Goal: Information Seeking & Learning: Check status

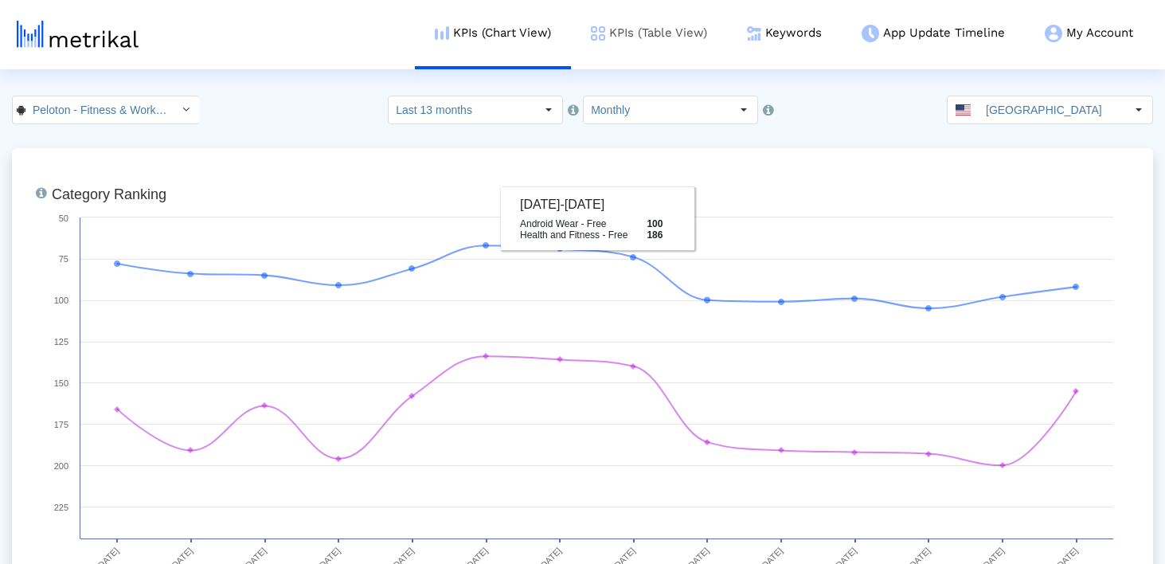
click at [641, 49] on link "KPIs (Table View)" at bounding box center [649, 33] width 156 height 66
click at [845, 23] on link "App Update Timeline" at bounding box center [932, 33] width 183 height 66
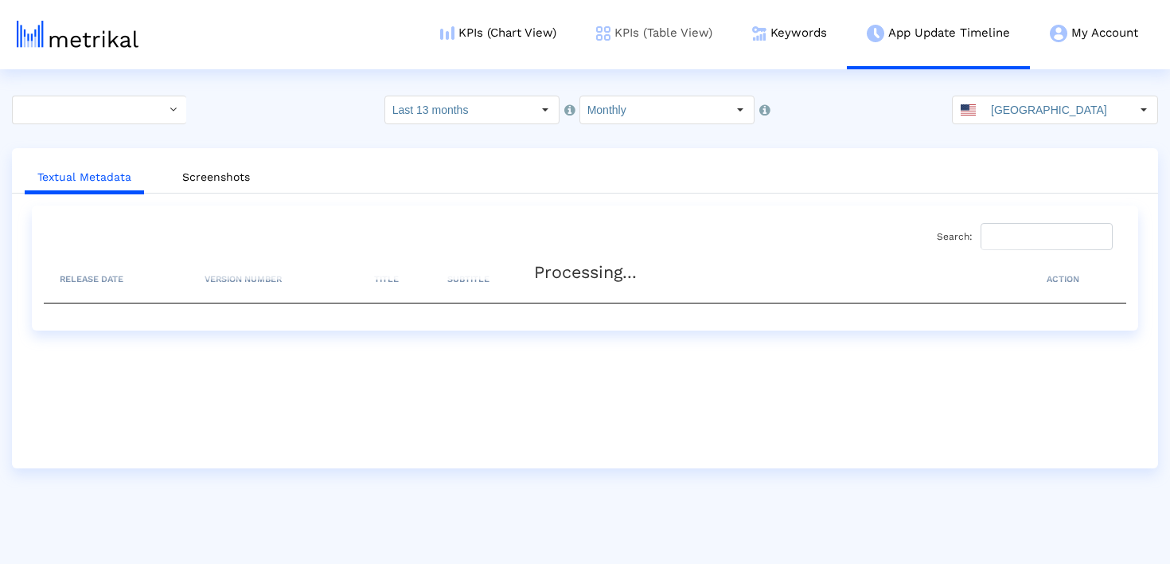
click at [600, 49] on link "KPIs (Table View)" at bounding box center [654, 33] width 156 height 66
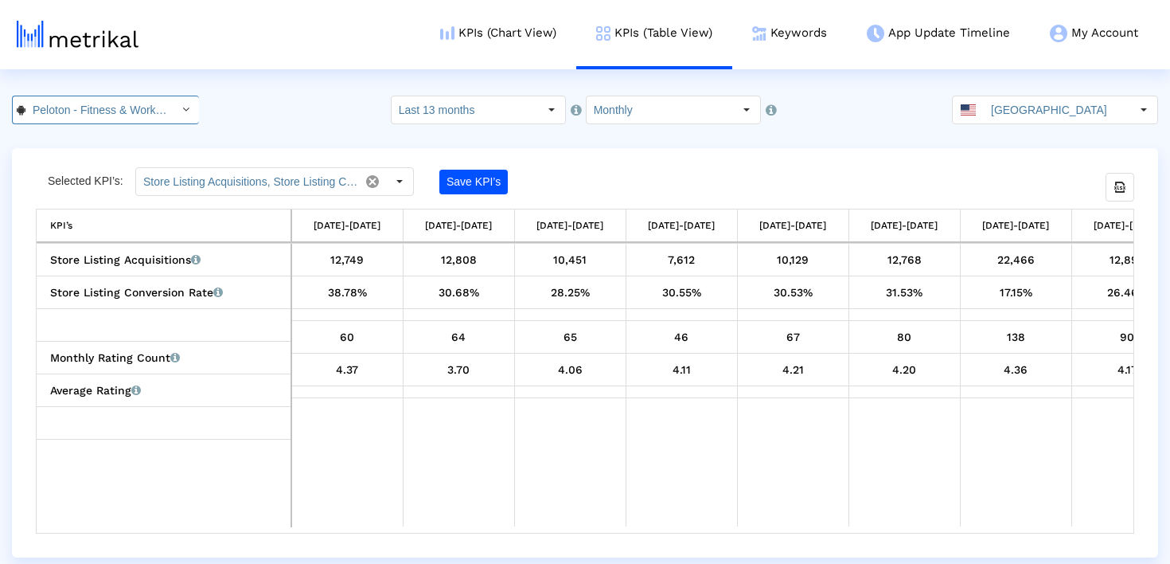
click at [156, 103] on div "Peloton - Fitness & Workouts < com.onepeloton.callisto >" at bounding box center [92, 109] width 159 height 27
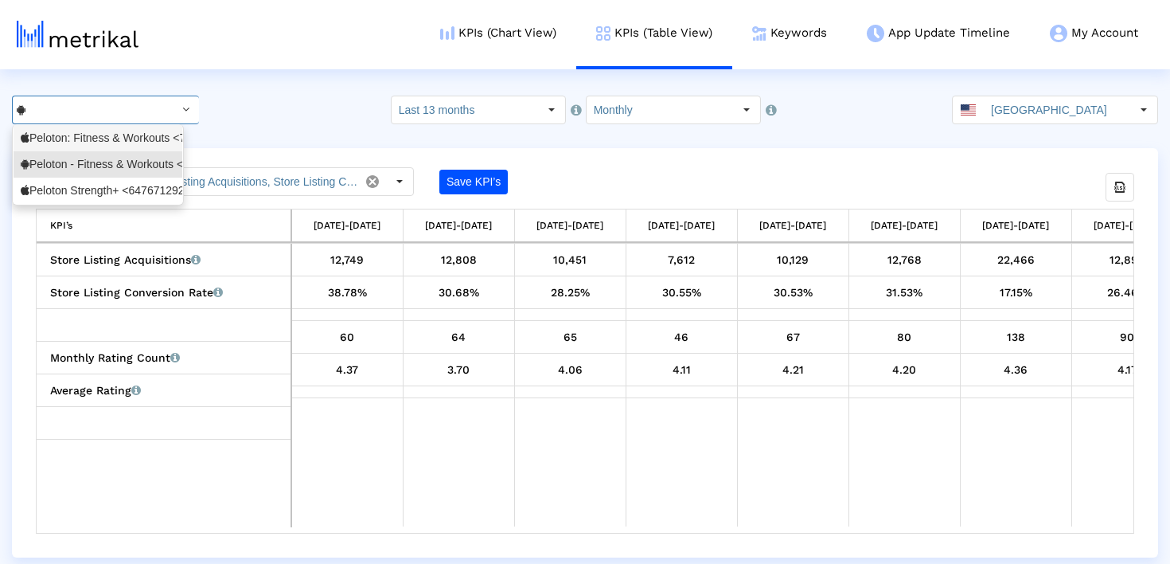
click at [126, 127] on div "Peloton: Fitness & Workouts <792750948>" at bounding box center [98, 138] width 169 height 26
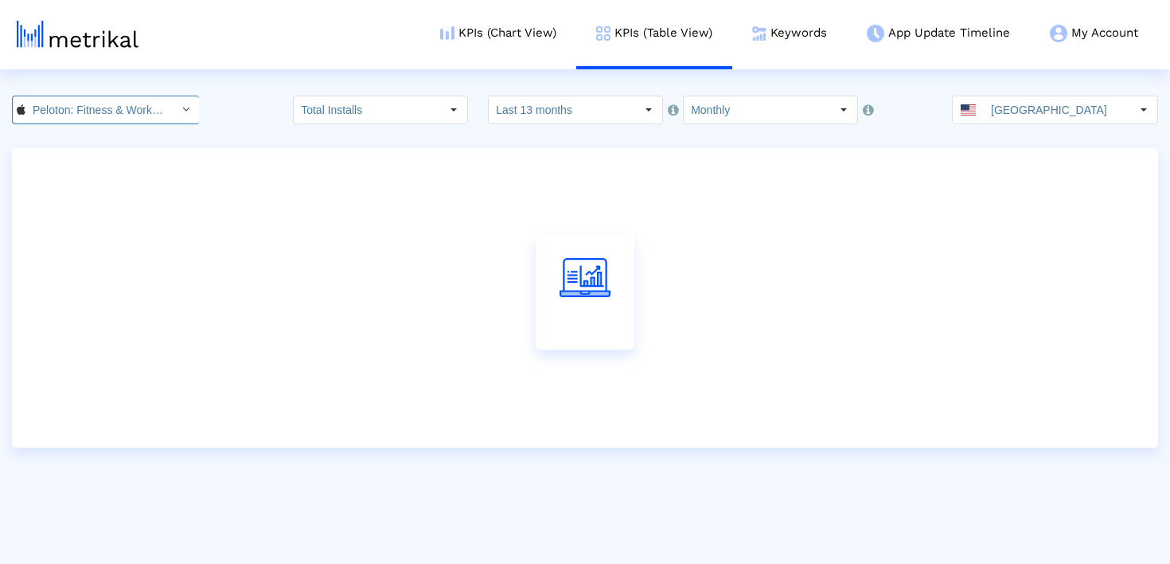
scroll to position [0, 100]
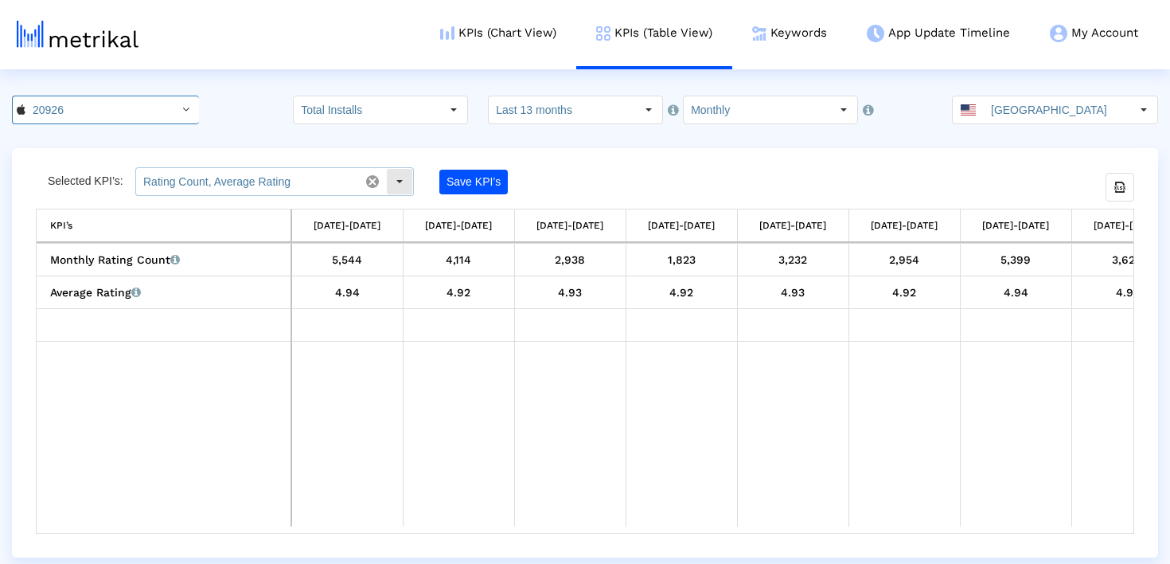
click at [388, 189] on div "Select" at bounding box center [399, 181] width 25 height 25
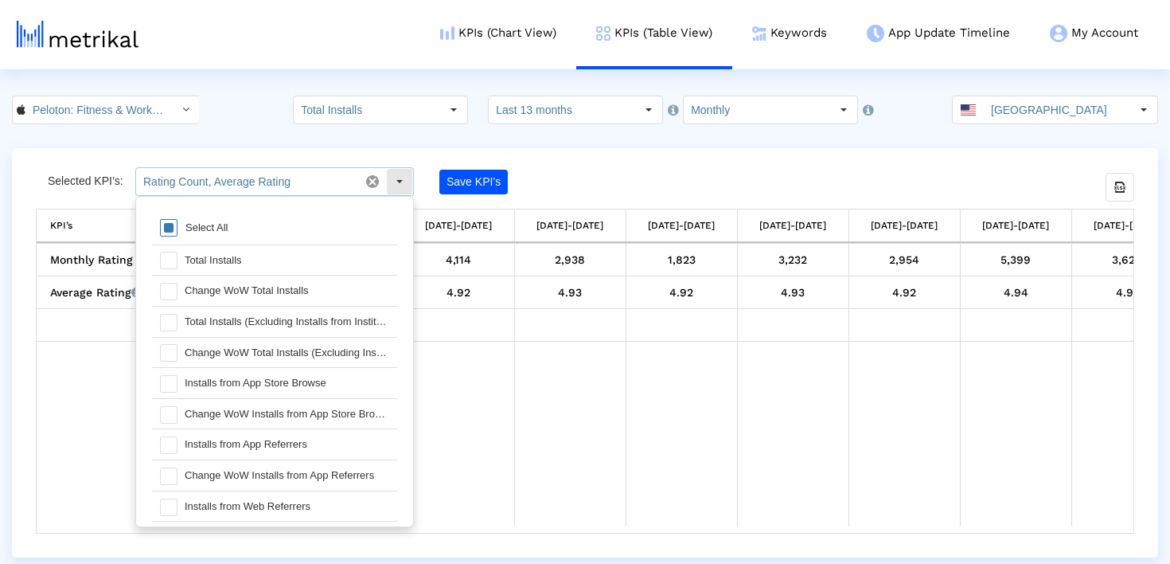
scroll to position [16, 0]
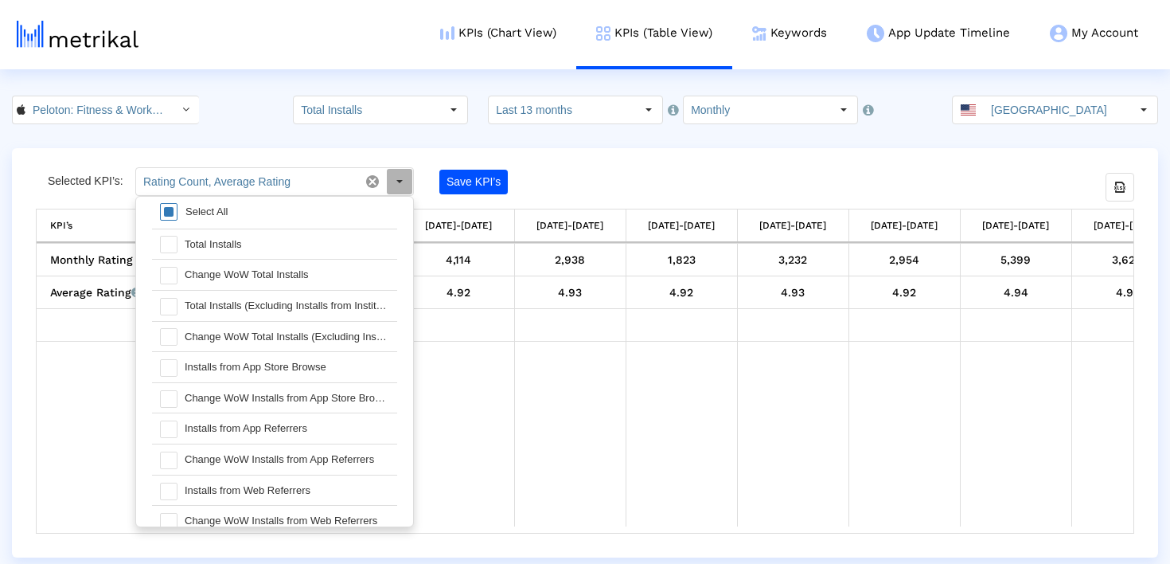
click at [222, 213] on div "Select All" at bounding box center [207, 212] width 58 height 14
type input "Rating Count, Average Rating, Total Installs, Change WoW Total Installs, Total …"
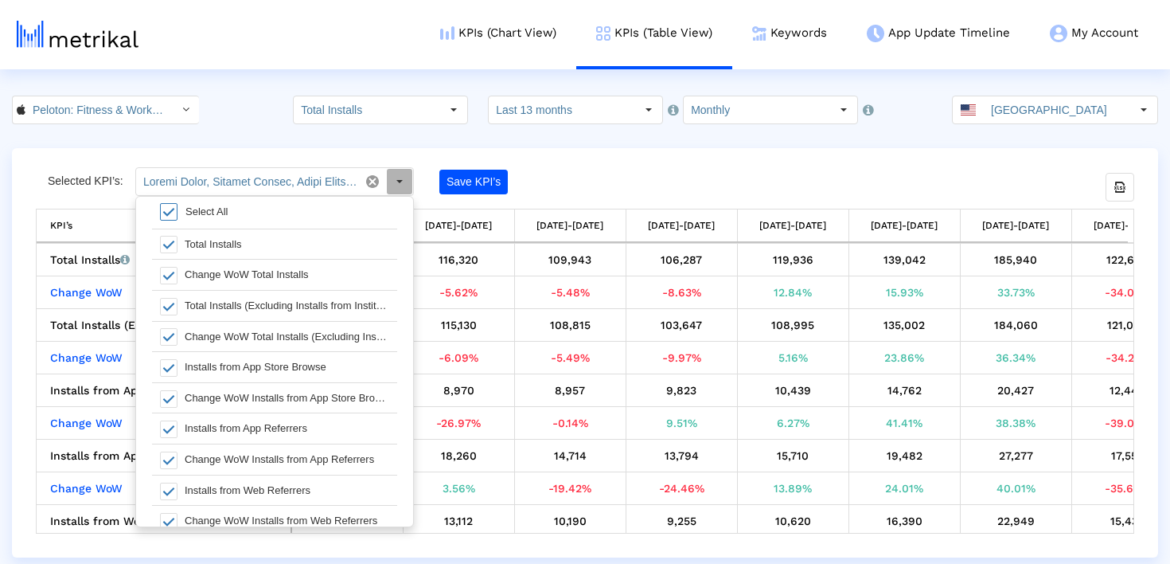
click at [222, 213] on div "Select All" at bounding box center [207, 212] width 58 height 14
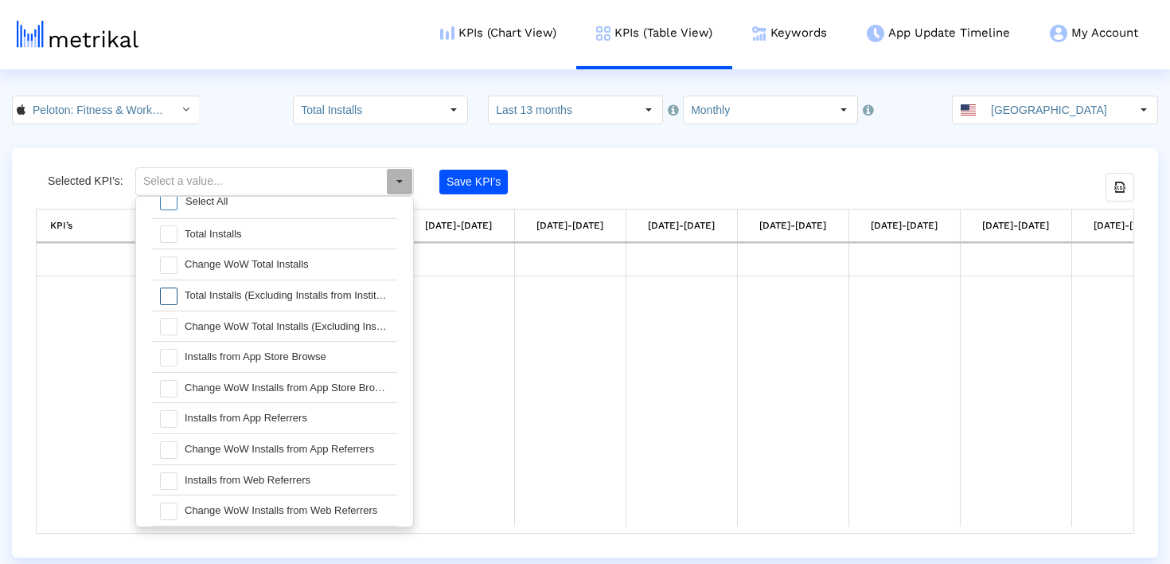
scroll to position [0, 0]
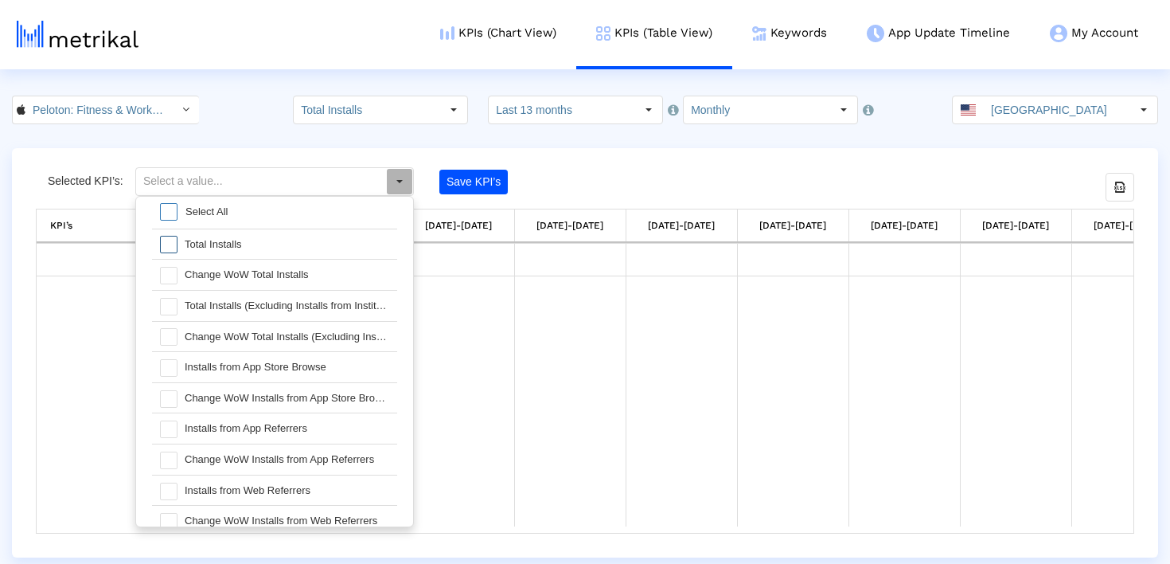
click at [264, 248] on div "Total Installs" at bounding box center [287, 244] width 221 height 30
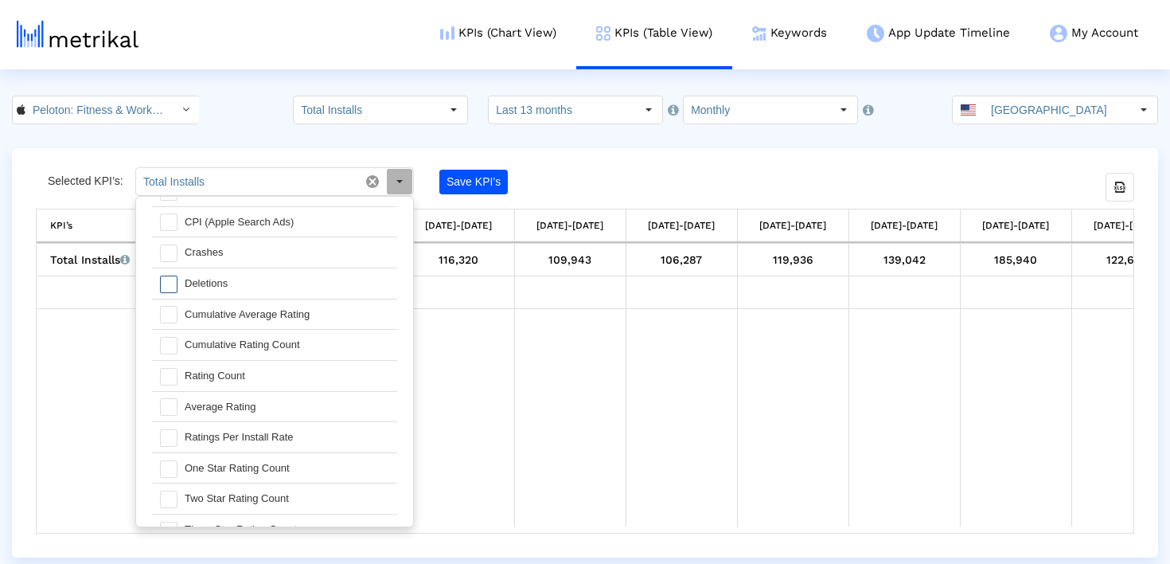
scroll to position [791, 0]
click at [244, 378] on div "Rating Count" at bounding box center [287, 376] width 221 height 30
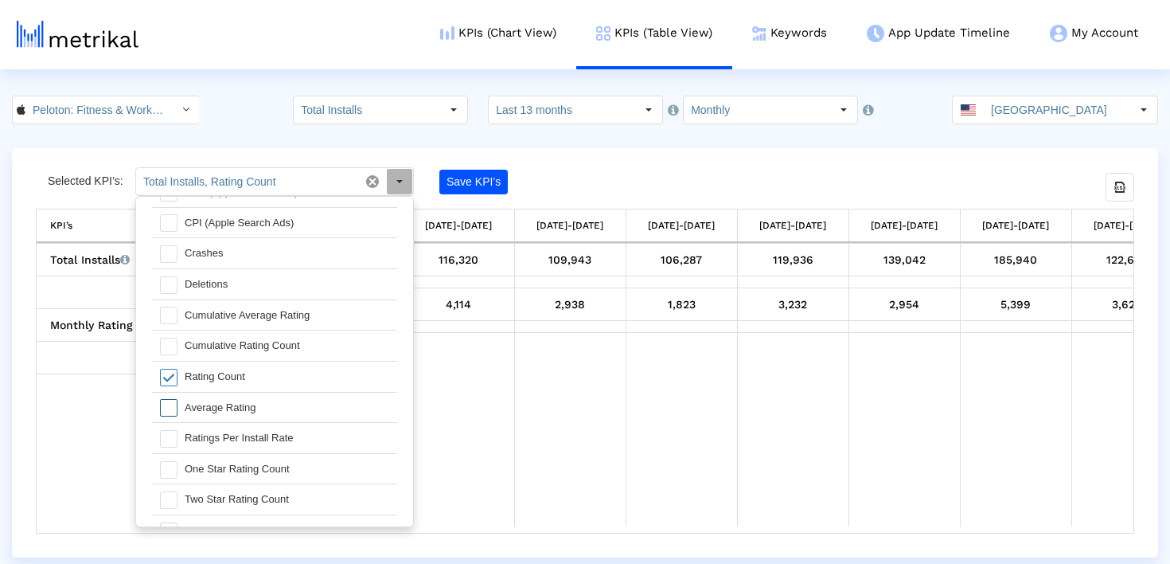
click at [244, 407] on div "Average Rating" at bounding box center [287, 407] width 221 height 30
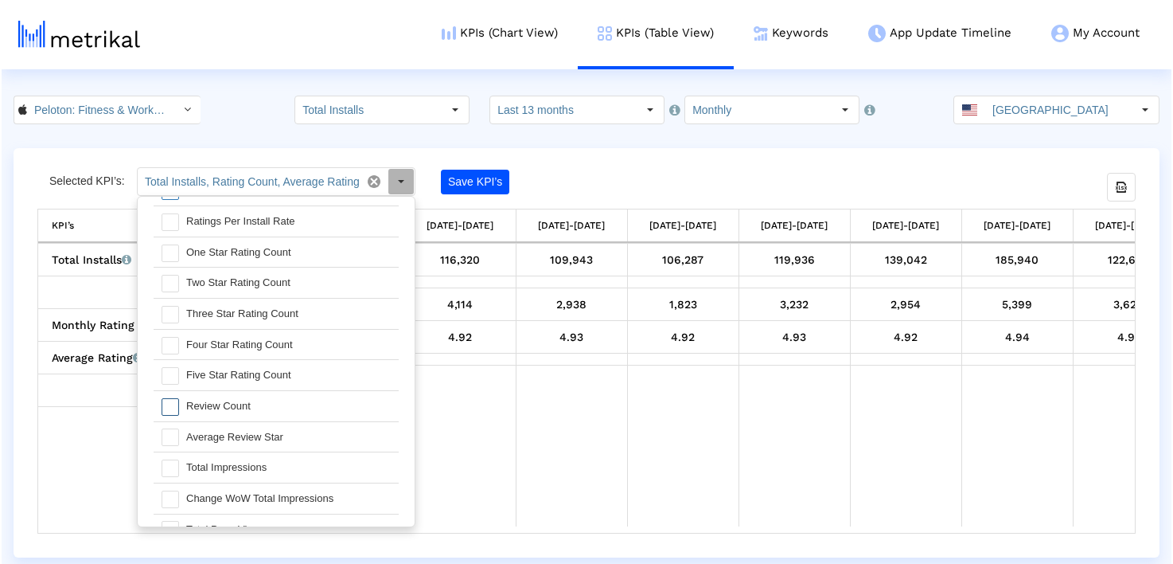
scroll to position [1028, 0]
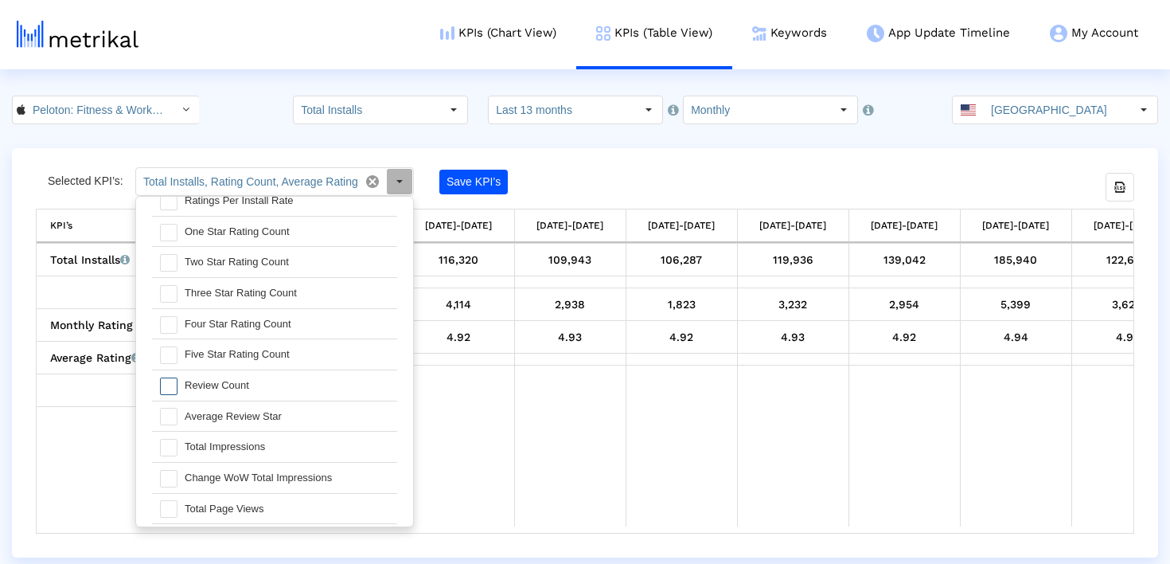
click at [272, 383] on div "Review Count" at bounding box center [287, 385] width 221 height 30
type input "Total Installs, Rating Count, Average Rating"
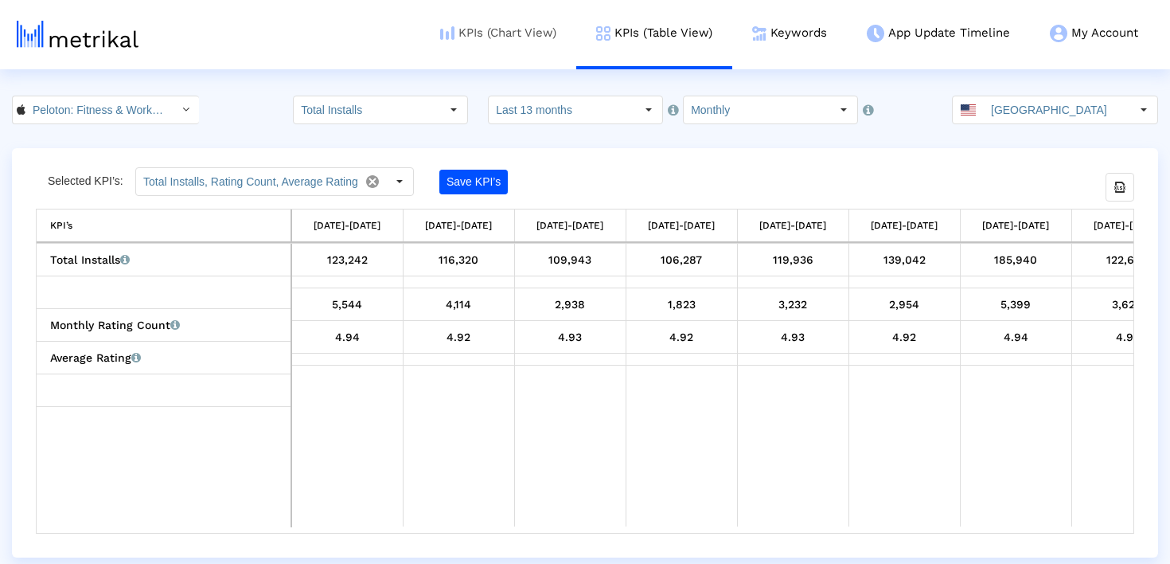
click at [538, 41] on link "KPIs (Chart View)" at bounding box center [498, 33] width 156 height 66
click at [615, 47] on link "KPIs (Table View)" at bounding box center [654, 33] width 156 height 66
click at [25, 187] on div "Selected KPI’s: Total Installs, Rating Count, Average Rating Pull down to refre…" at bounding box center [585, 352] width 1146 height 409
click at [15, 166] on div "Selected KPI’s: Total Installs, Rating Count, Average Rating Pull down to refre…" at bounding box center [585, 352] width 1170 height 409
drag, startPoint x: 3, startPoint y: 124, endPoint x: 33, endPoint y: 125, distance: 29.5
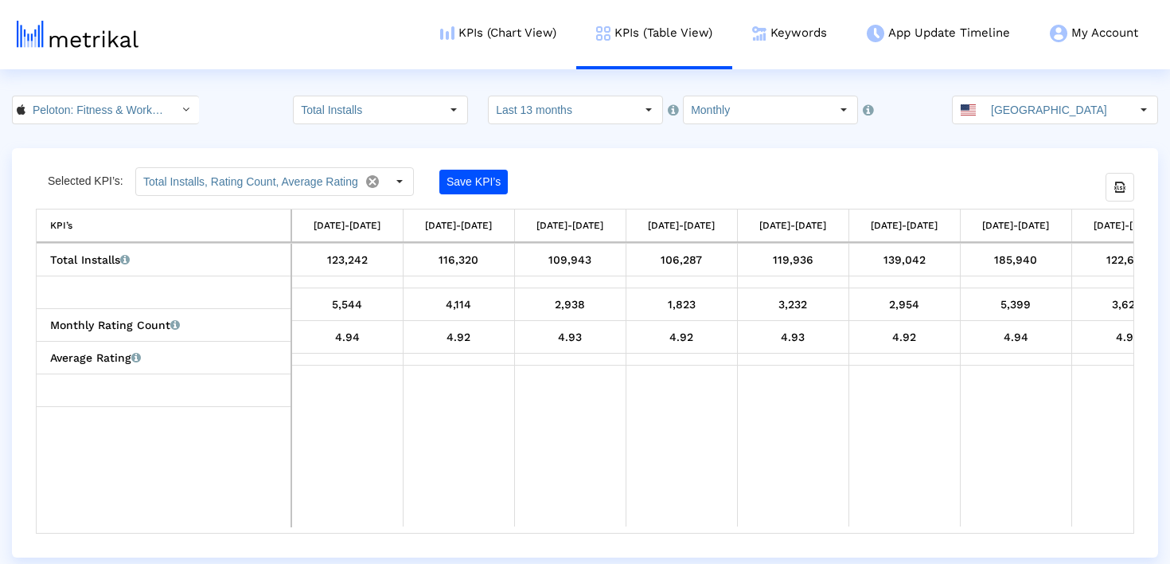
click at [33, 125] on crea-index "Peloton: Fitness & Workouts < 792750948 > Pull down to refresh... Release to re…" at bounding box center [585, 327] width 1170 height 462
click at [529, 27] on link "KPIs (Chart View)" at bounding box center [502, 33] width 156 height 66
click at [494, 31] on link "KPIs (Chart View)" at bounding box center [502, 33] width 156 height 66
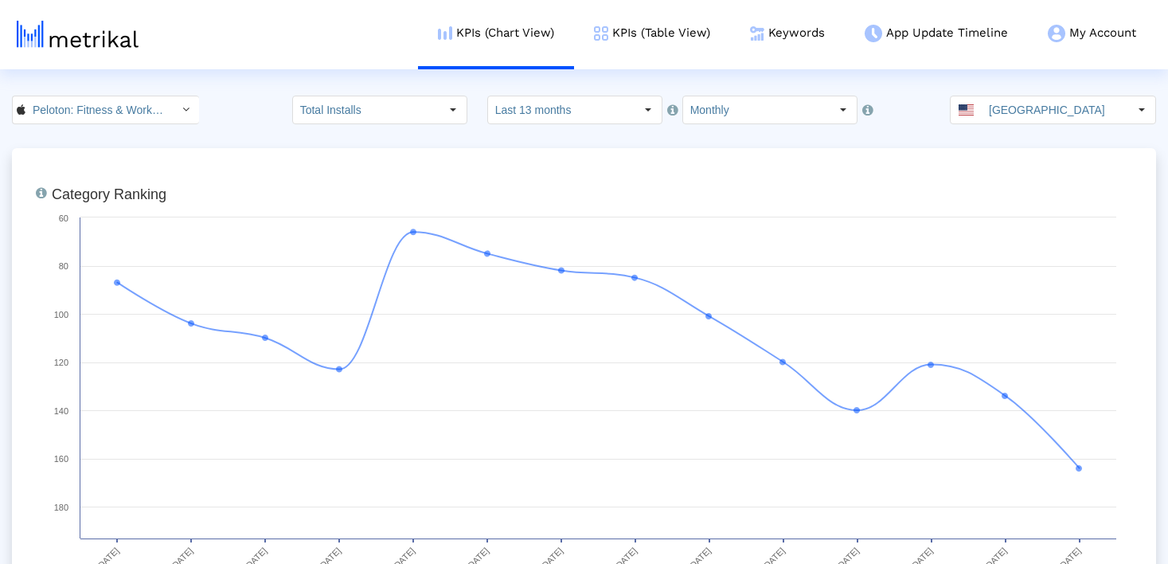
click at [139, 111] on input "Peloton: Fitness & Workouts < 792750948 >" at bounding box center [96, 109] width 143 height 27
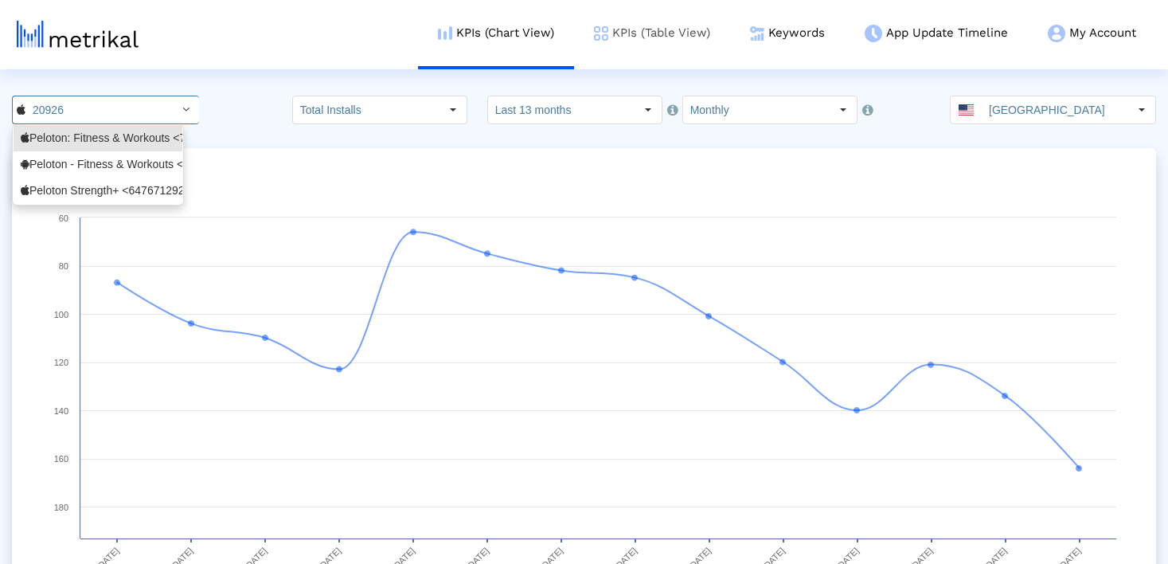
click at [623, 34] on link "KPIs (Table View)" at bounding box center [652, 33] width 156 height 66
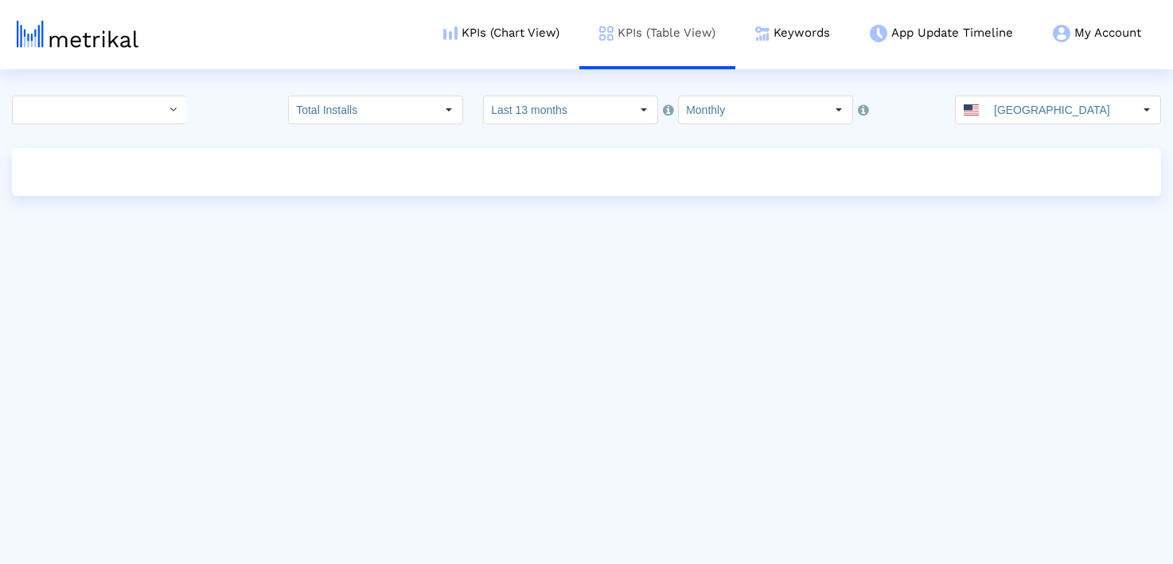
click at [636, 33] on link "KPIs (Table View)" at bounding box center [658, 33] width 156 height 66
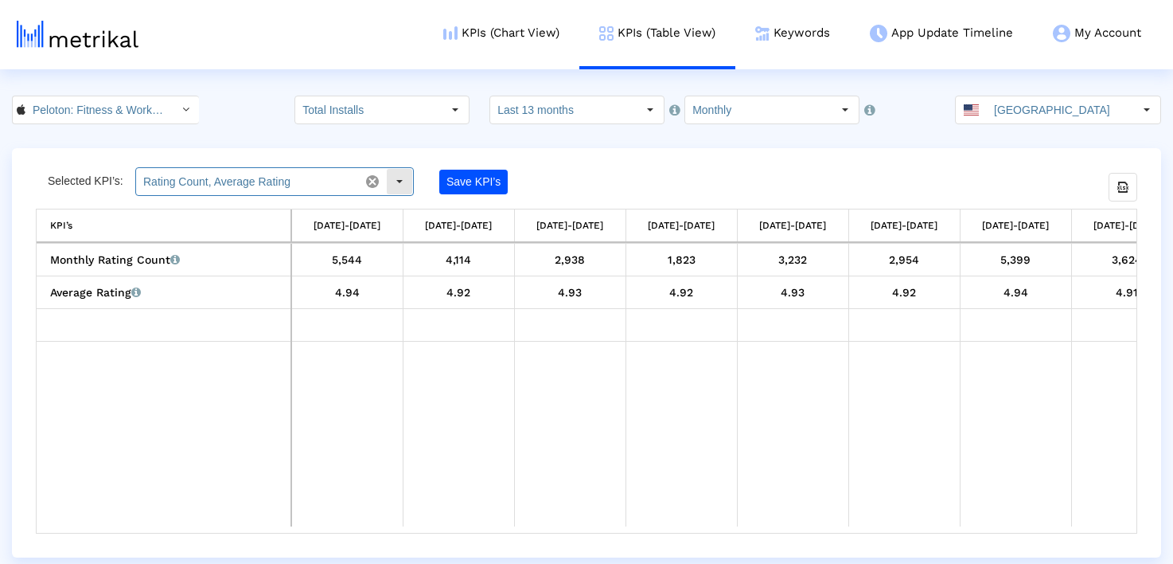
click at [398, 188] on div "Select" at bounding box center [399, 181] width 25 height 25
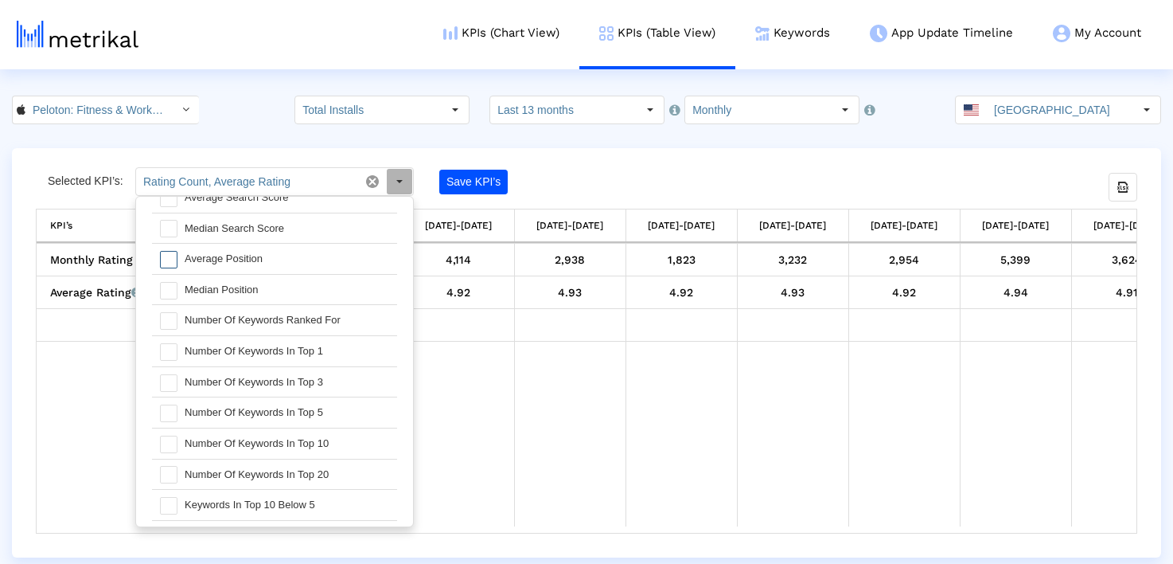
scroll to position [1739, 0]
click at [450, 396] on td "Data grid" at bounding box center [458, 434] width 111 height 185
